Goal: Transaction & Acquisition: Purchase product/service

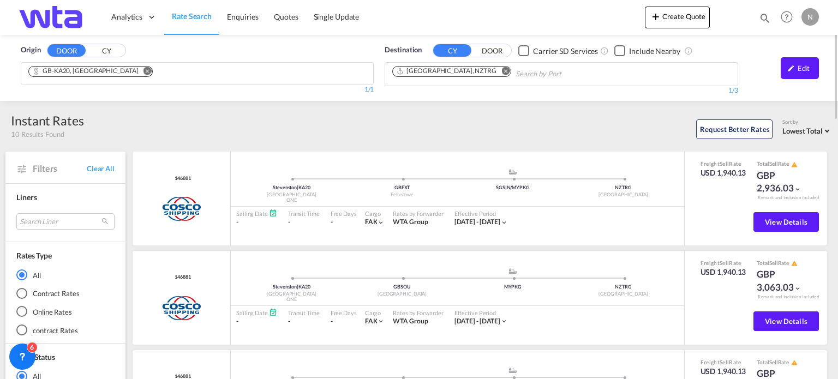
click at [191, 17] on span "Rate Search" at bounding box center [192, 15] width 40 height 9
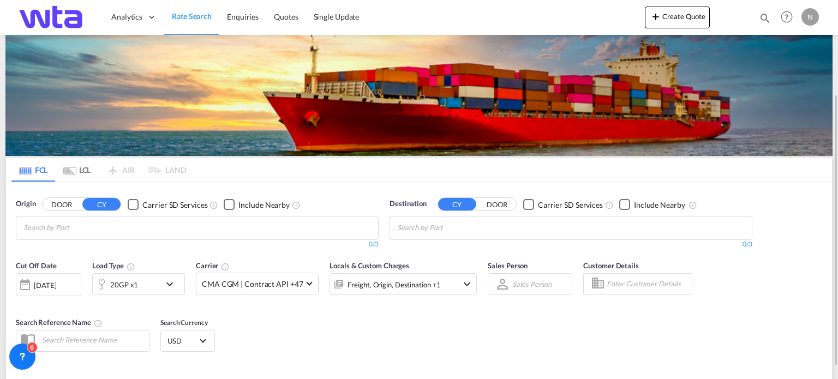
scroll to position [55, 0]
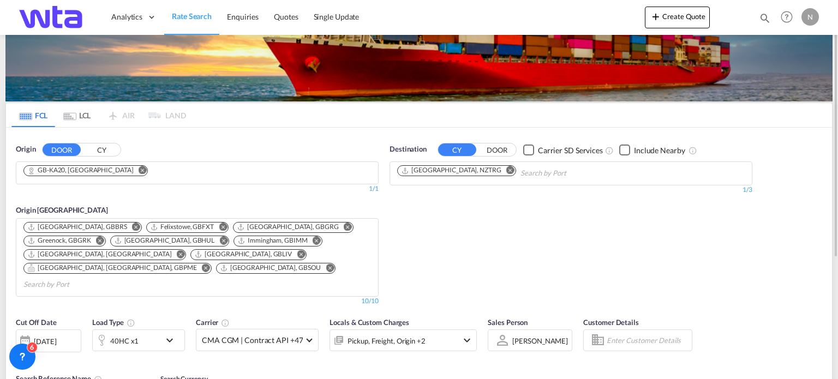
click at [139, 168] on md-icon "Remove" at bounding box center [143, 170] width 8 height 8
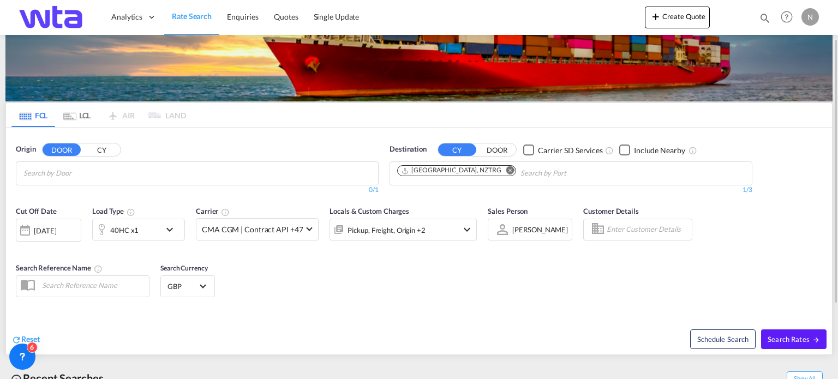
click at [74, 168] on input "Chips input." at bounding box center [75, 173] width 104 height 17
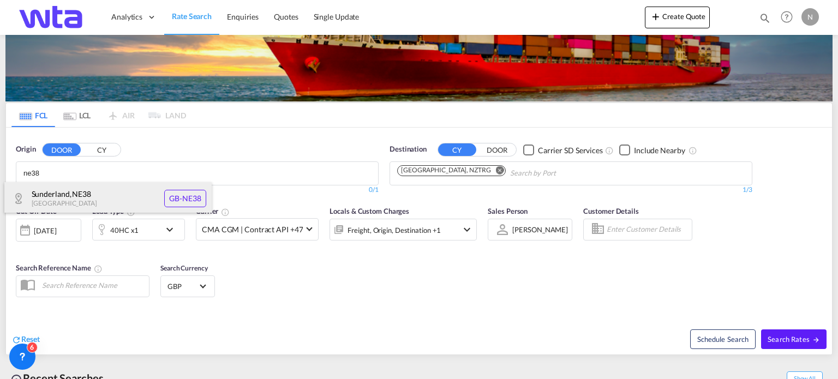
type input "ne38"
click at [160, 194] on div "[GEOGRAPHIC_DATA] , NE38 [GEOGRAPHIC_DATA] [GEOGRAPHIC_DATA]-NE38" at bounding box center [107, 198] width 207 height 33
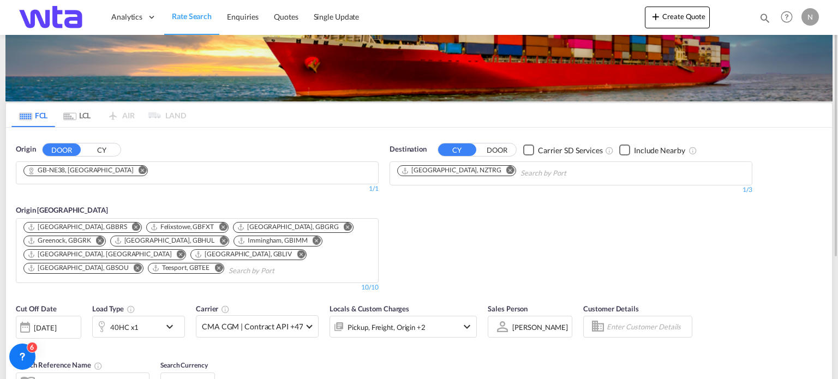
click at [507, 168] on md-icon "Remove" at bounding box center [511, 170] width 8 height 8
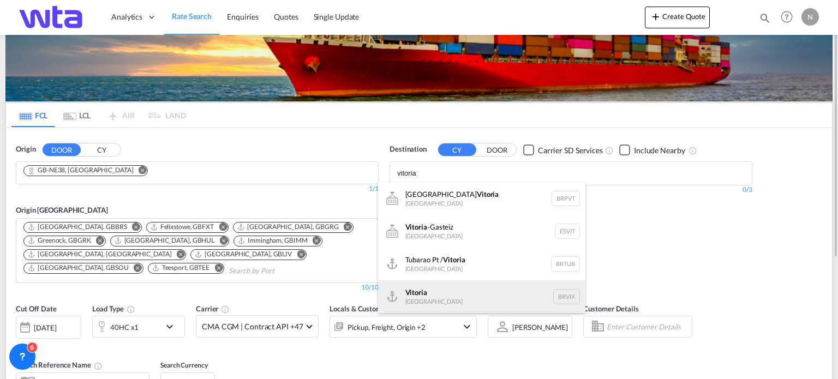
type input "vitoria"
click at [453, 295] on div "Vitoria [GEOGRAPHIC_DATA] [GEOGRAPHIC_DATA]" at bounding box center [481, 297] width 207 height 33
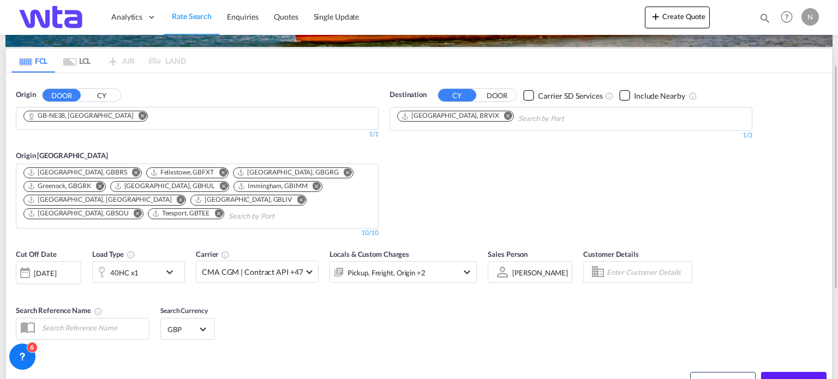
scroll to position [164, 0]
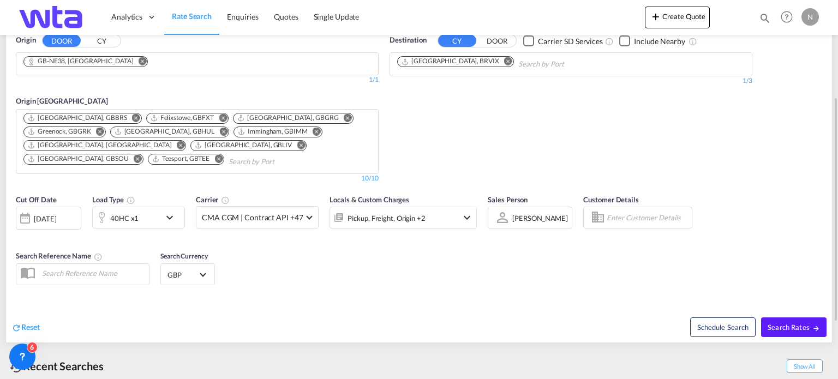
click at [166, 220] on md-icon "icon-chevron-down" at bounding box center [172, 217] width 19 height 13
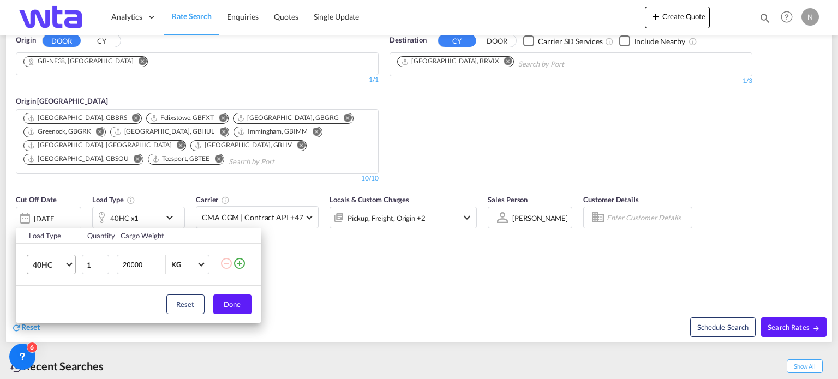
click at [64, 266] on md-select-value "40HC" at bounding box center [54, 264] width 44 height 19
click at [50, 218] on md-option "20GP" at bounding box center [60, 213] width 74 height 26
click at [230, 299] on button "Done" at bounding box center [232, 305] width 38 height 20
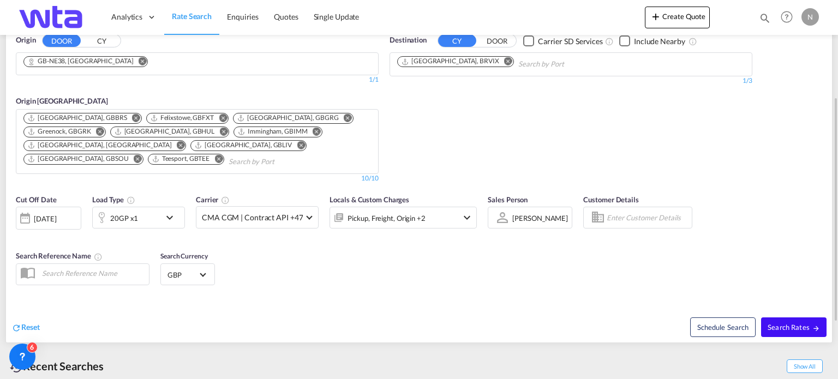
click at [793, 330] on span "Search Rates" at bounding box center [794, 327] width 52 height 9
type input "NE38 to BRVIX / [DATE]"
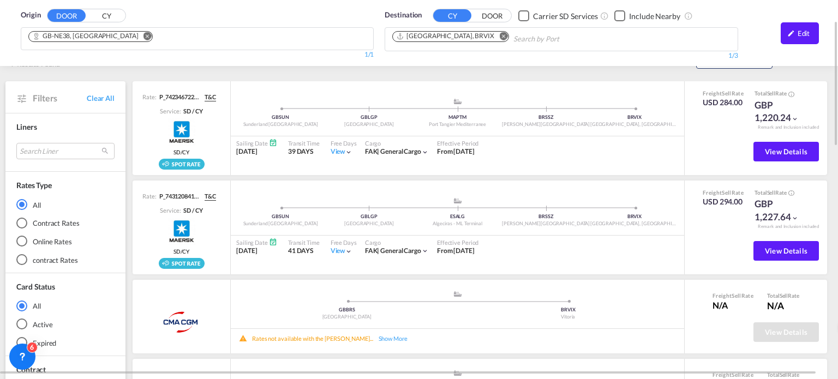
scroll to position [68, 0]
